Goal: Information Seeking & Learning: Learn about a topic

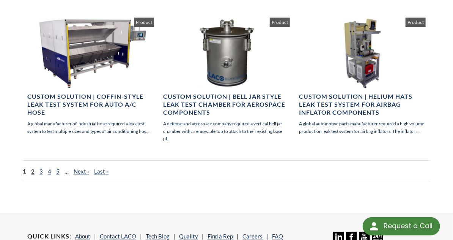
click at [31, 168] on link "2" at bounding box center [32, 171] width 3 height 7
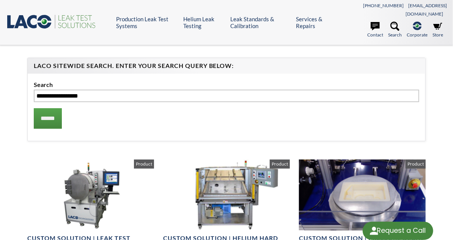
select select "Language Translate Widget"
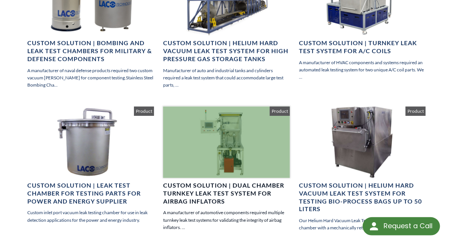
scroll to position [493, 0]
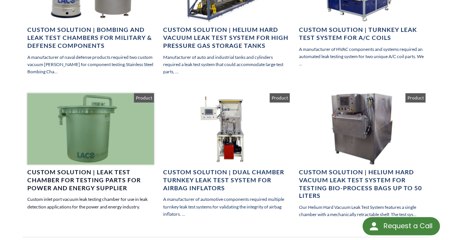
click at [89, 168] on h4 "Custom Solution | Leak Test Chamber for Testing Parts for Power and Energy Supp…" at bounding box center [90, 179] width 127 height 23
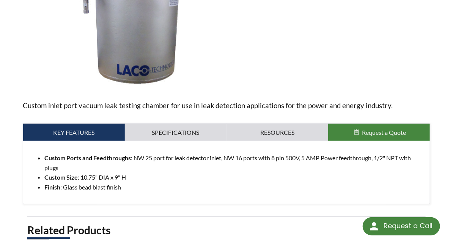
select select "Language Translate Widget"
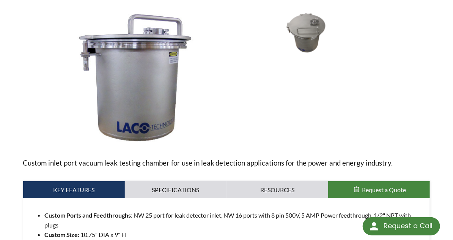
scroll to position [76, 0]
